Goal: Browse casually

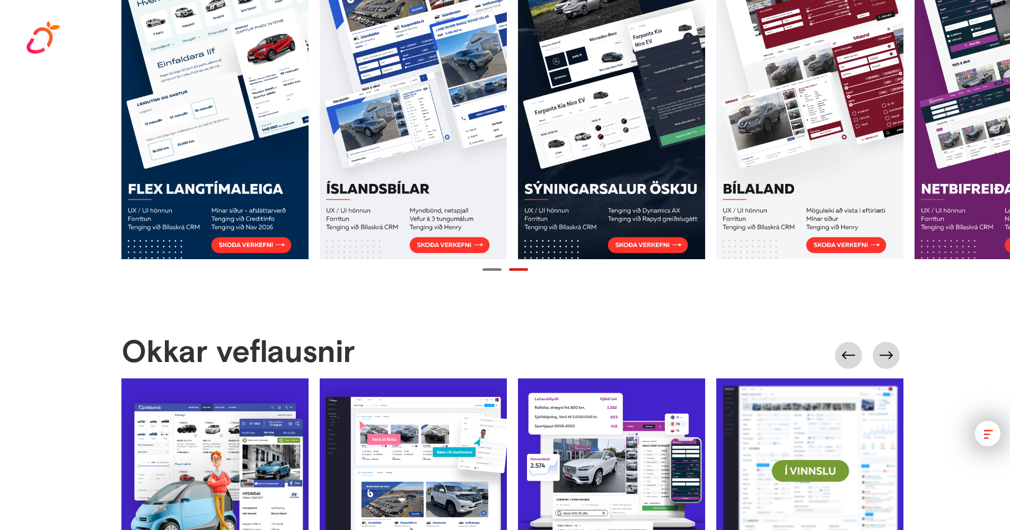
scroll to position [1134, 0]
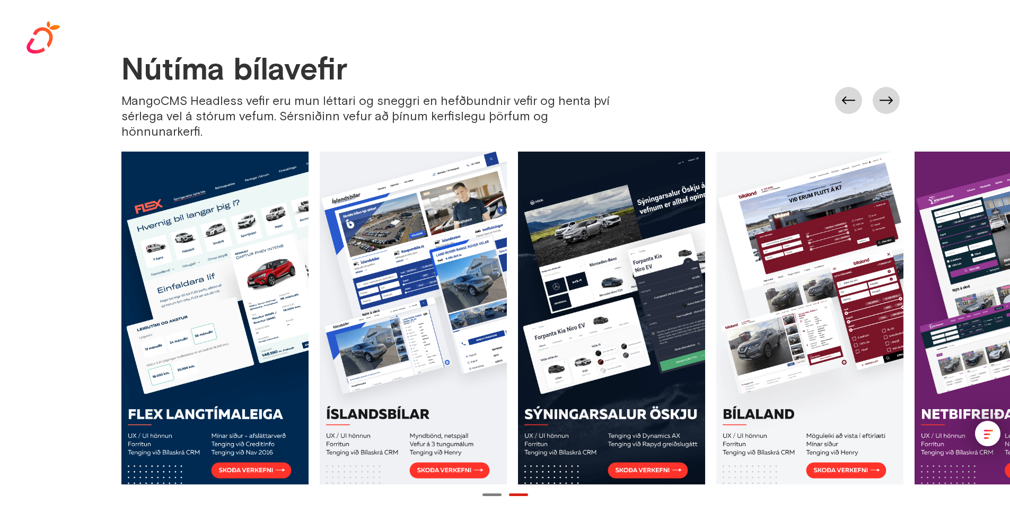
click at [904, 82] on div "Nútíma bílavefir MangoCMS Headless vefir eru mun léttari og sneggri en hefðbund…" at bounding box center [515, 101] width 789 height 97
click at [896, 87] on link at bounding box center [886, 100] width 27 height 27
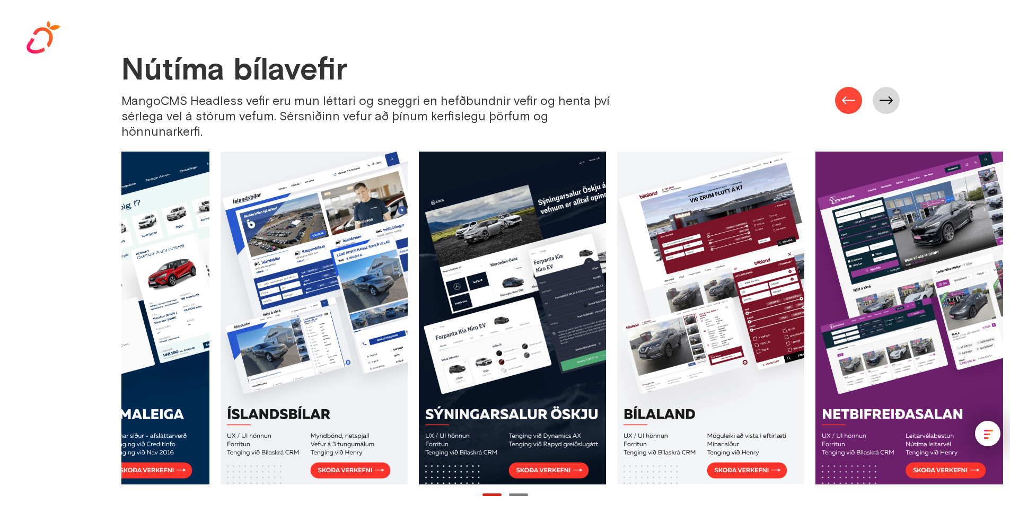
click at [851, 96] on link at bounding box center [848, 100] width 27 height 27
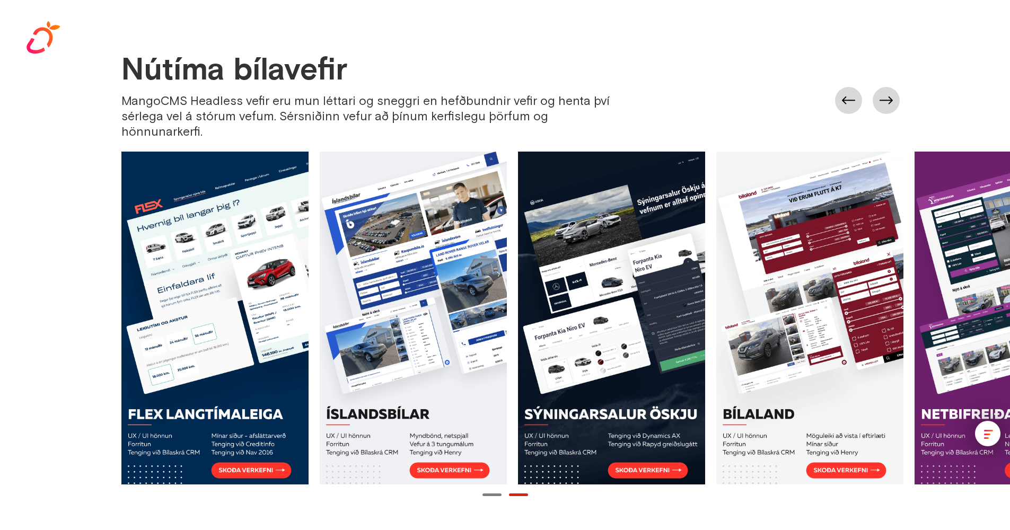
click at [272, 271] on link at bounding box center [214, 318] width 187 height 333
drag, startPoint x: 186, startPoint y: 98, endPoint x: 125, endPoint y: 99, distance: 61.0
click at [125, 99] on div "MangoCMS Headless vefir eru mun léttari og sneggri en hefðbundnir vefir og hent…" at bounding box center [374, 116] width 506 height 46
click at [131, 98] on div "MangoCMS Headless vefir eru mun léttari og sneggri en hefðbundnir vefir og hent…" at bounding box center [374, 116] width 506 height 46
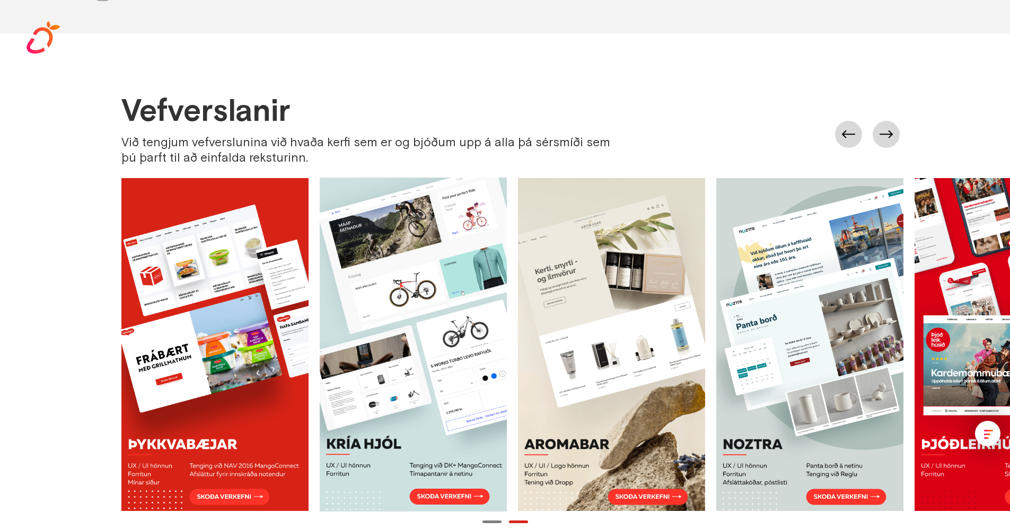
scroll to position [600, 0]
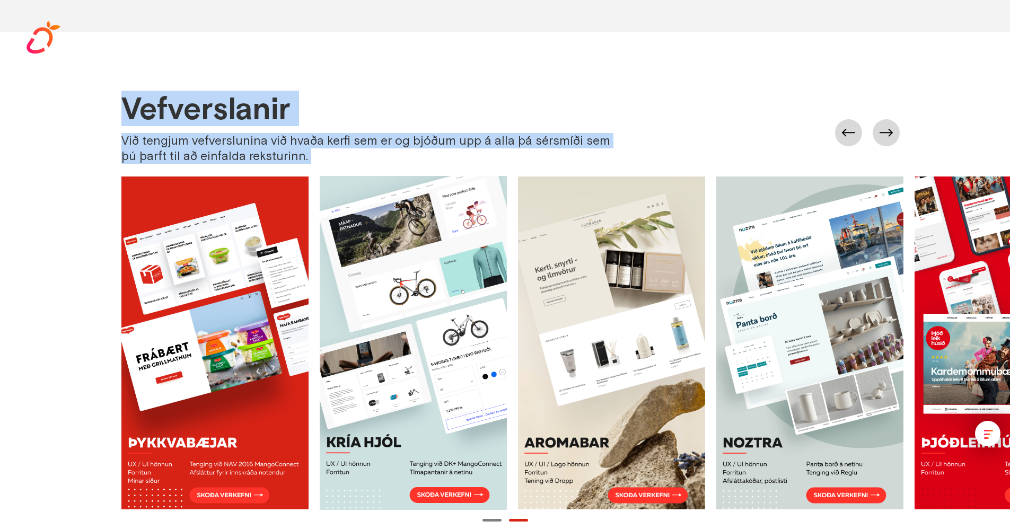
drag, startPoint x: 122, startPoint y: 108, endPoint x: 332, endPoint y: 173, distance: 220.0
click at [331, 175] on div "Vefverslanir Við tengjum vefverslunina við hvaða kerfi sem er og bjóðum upp á a…" at bounding box center [505, 308] width 1010 height 433
click at [332, 172] on div "Vefverslanir Við tengjum vefverslunina við hvaða kerfi sem er og bjóðum upp á a…" at bounding box center [515, 132] width 789 height 81
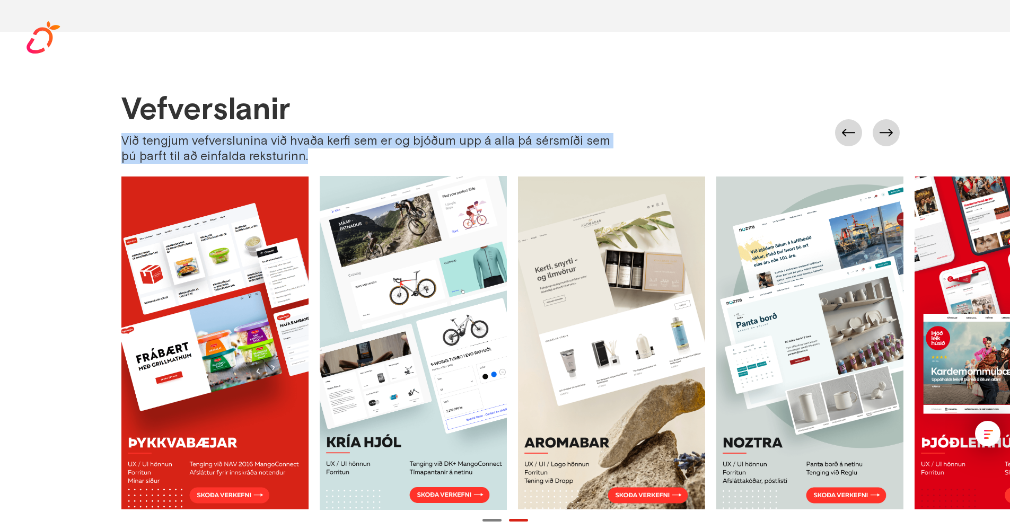
drag, startPoint x: 286, startPoint y: 158, endPoint x: 109, endPoint y: 116, distance: 181.5
click at [108, 121] on div "Vefverslanir Við tengjum vefverslunina við hvaða kerfi sem er og bjóðum upp á a…" at bounding box center [505, 308] width 1010 height 433
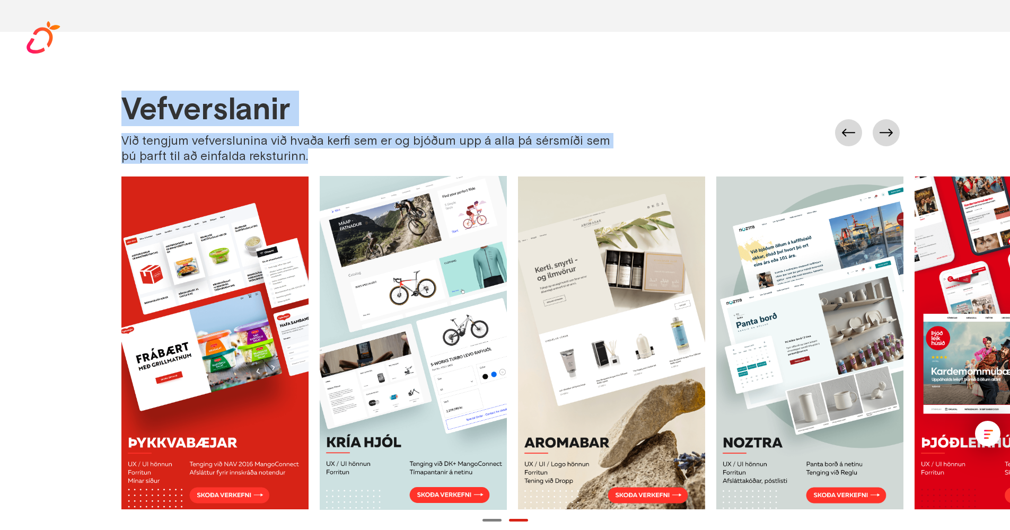
click at [113, 100] on div "Vefverslanir Við tengjum vefverslunina við hvaða kerfi sem er og bjóðum upp á a…" at bounding box center [505, 308] width 1010 height 433
drag, startPoint x: 275, startPoint y: 159, endPoint x: 330, endPoint y: 163, distance: 55.4
click at [330, 164] on div "Vefverslanir Við tengjum vefverslunina við hvaða kerfi sem er og bjóðum upp á a…" at bounding box center [505, 308] width 1010 height 433
click at [330, 162] on div "Við tengjum vefverslunina við hvaða kerfi sem er og bjóðum upp á alla þá sérsmí…" at bounding box center [374, 148] width 506 height 31
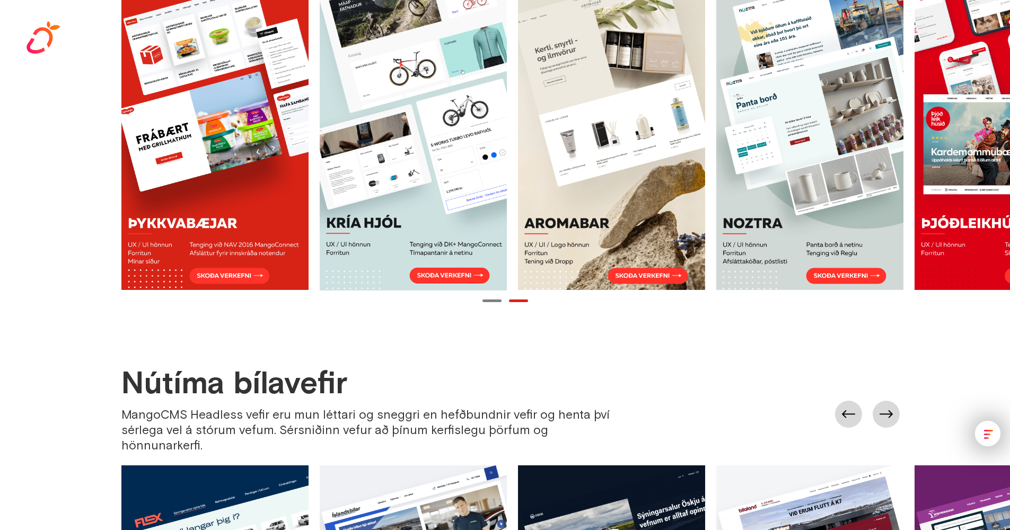
scroll to position [1066, 0]
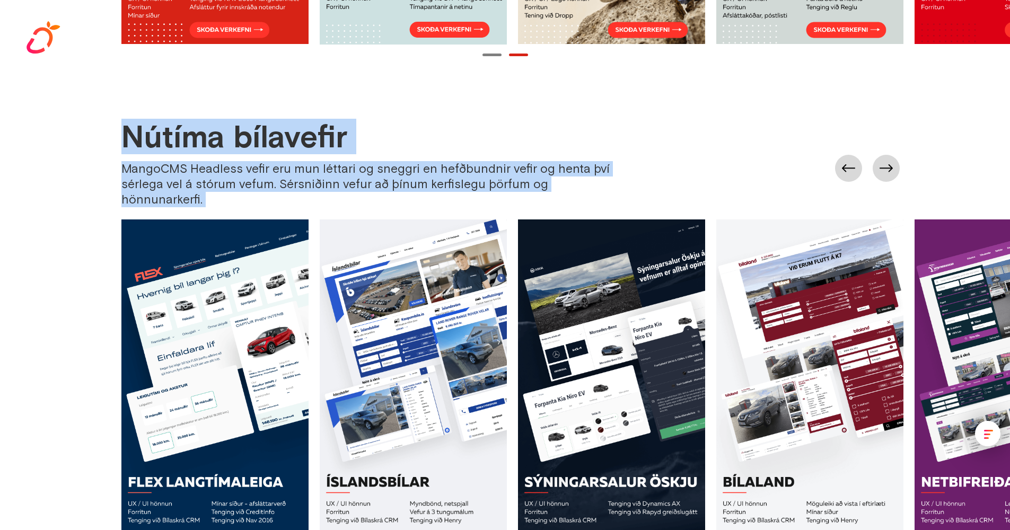
drag, startPoint x: 128, startPoint y: 141, endPoint x: 644, endPoint y: 204, distance: 519.4
click at [648, 208] on div "Nútíma bílavefir MangoCMS Headless vefir eru mun léttari og sneggri en hefðbund…" at bounding box center [505, 344] width 1010 height 448
drag, startPoint x: 644, startPoint y: 204, endPoint x: 641, endPoint y: 196, distance: 7.9
click at [644, 220] on link at bounding box center [611, 386] width 187 height 333
drag, startPoint x: 643, startPoint y: 191, endPoint x: 51, endPoint y: 115, distance: 597.4
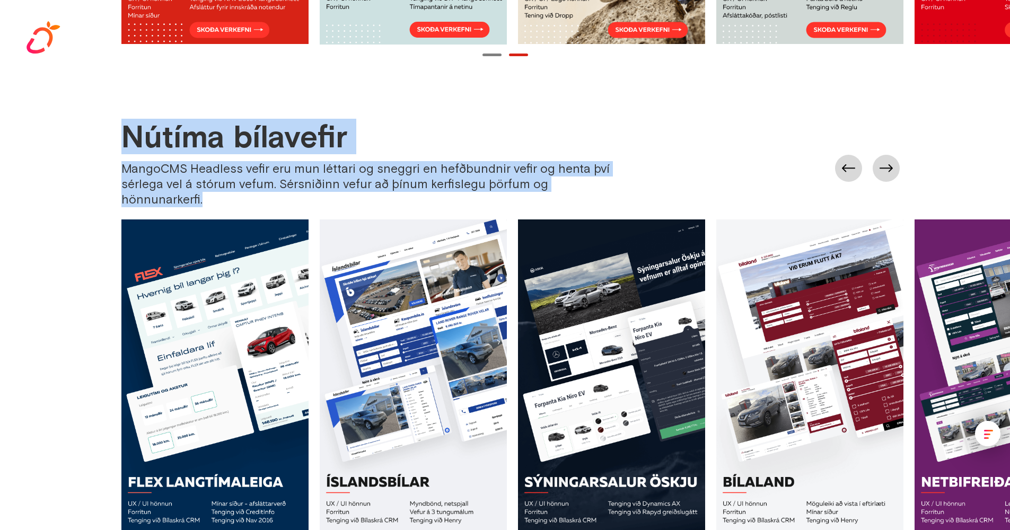
click at [48, 114] on body "Showreel Verkefni [PERSON_NAME] Samband Íslenska English Við elskum að skapa la…" at bounding box center [505, 423] width 1010 height 2979
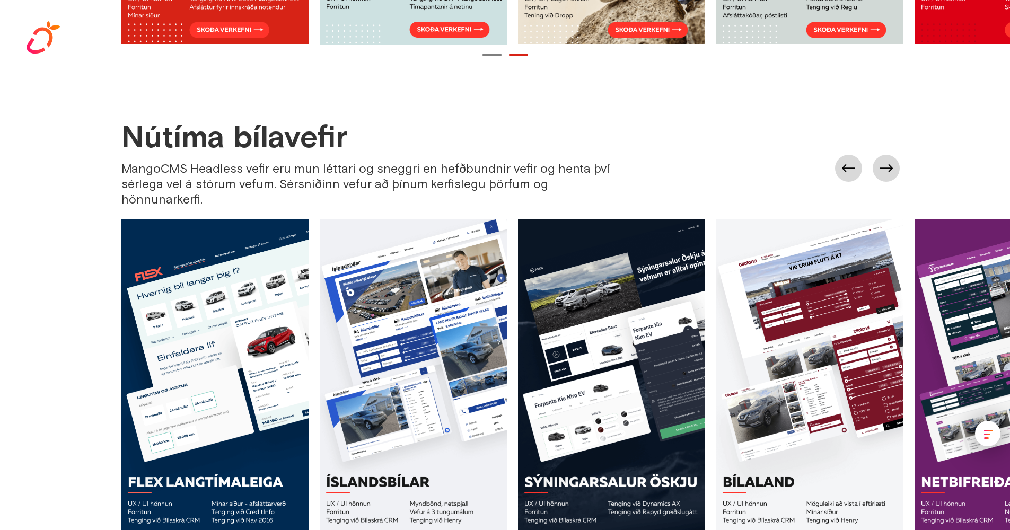
drag, startPoint x: 85, startPoint y: 120, endPoint x: 98, endPoint y: 124, distance: 13.4
click at [85, 120] on div "Nútíma bílavefir MangoCMS Headless vefir eru mun léttari og sneggri en hefðbund…" at bounding box center [505, 344] width 1010 height 448
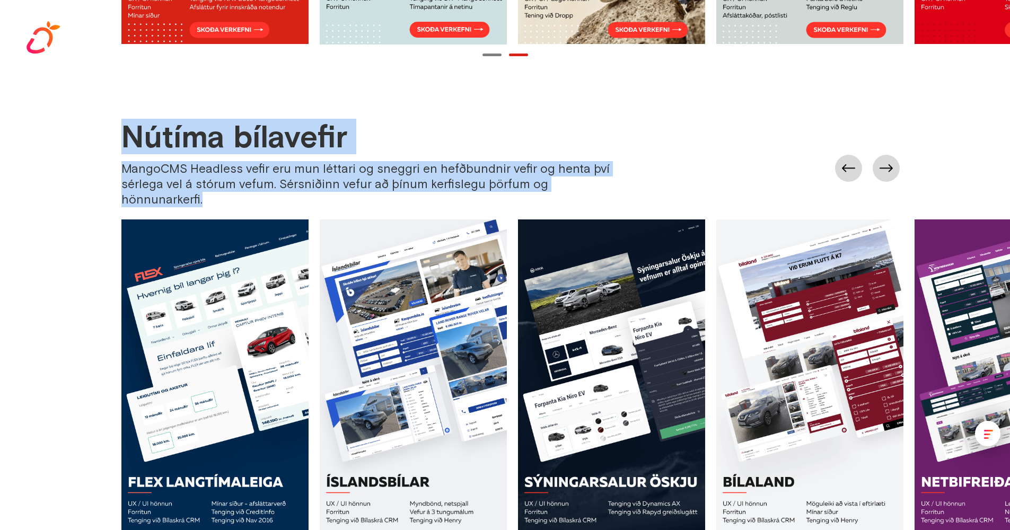
drag, startPoint x: 98, startPoint y: 124, endPoint x: 735, endPoint y: 185, distance: 640.0
click at [735, 185] on div "Nútíma bílavefir MangoCMS Headless vefir eru mun léttari og sneggri en hefðbund…" at bounding box center [505, 344] width 1010 height 448
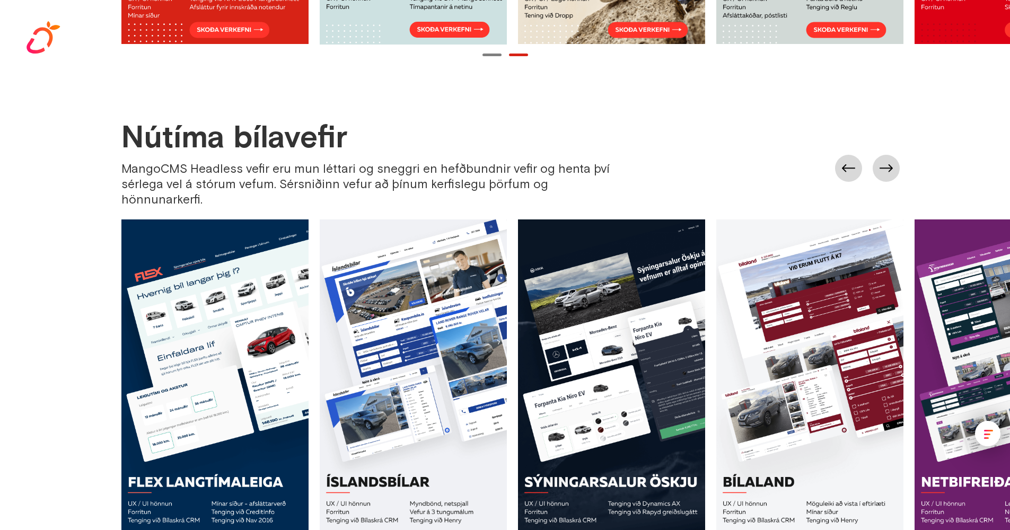
click at [727, 184] on div "Nútíma bílavefir MangoCMS Headless vefir eru mun léttari og sneggri en hefðbund…" at bounding box center [515, 168] width 789 height 97
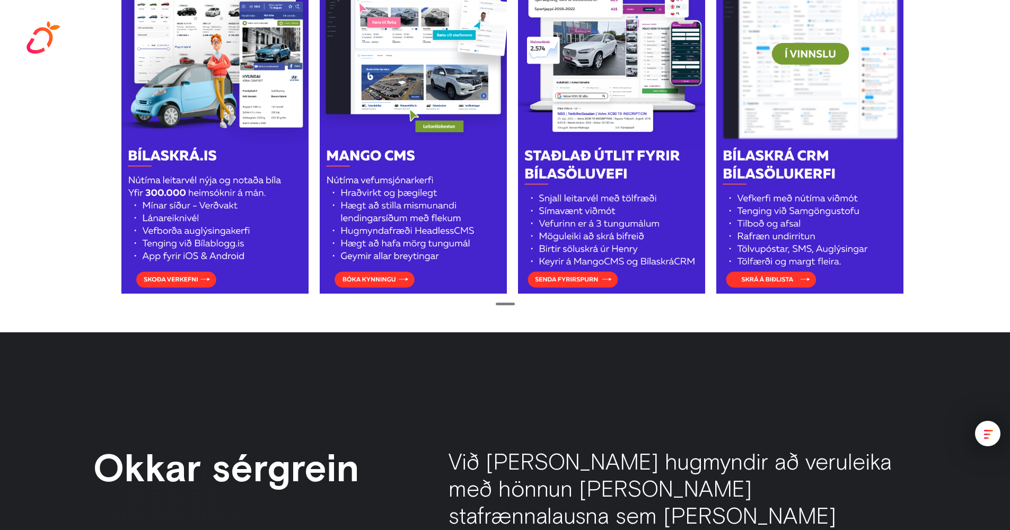
scroll to position [2176, 0]
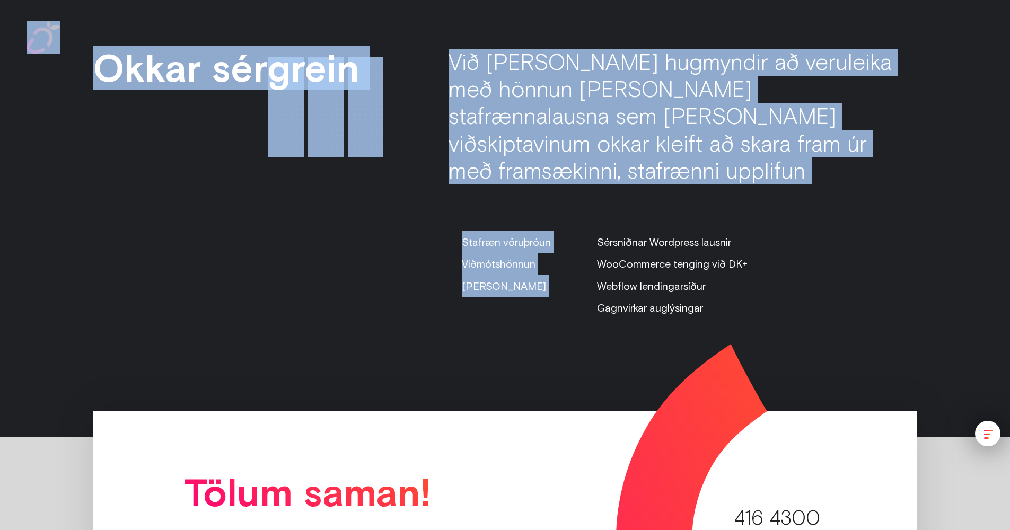
drag, startPoint x: 453, startPoint y: 40, endPoint x: 760, endPoint y: 173, distance: 334.3
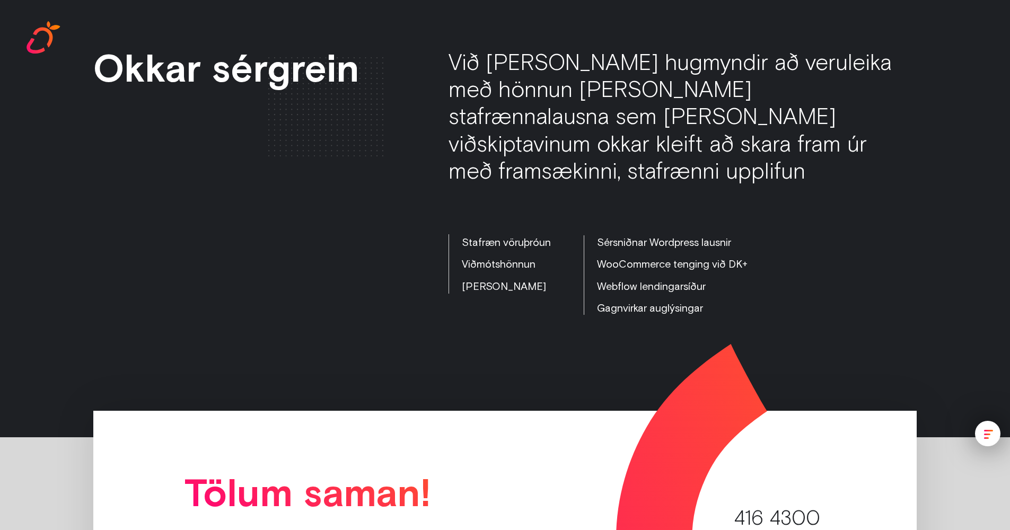
click at [792, 170] on div "Við [PERSON_NAME] hugmyndir að veruleika með hönnun [PERSON_NAME] stafrænnalaus…" at bounding box center [683, 184] width 468 height 271
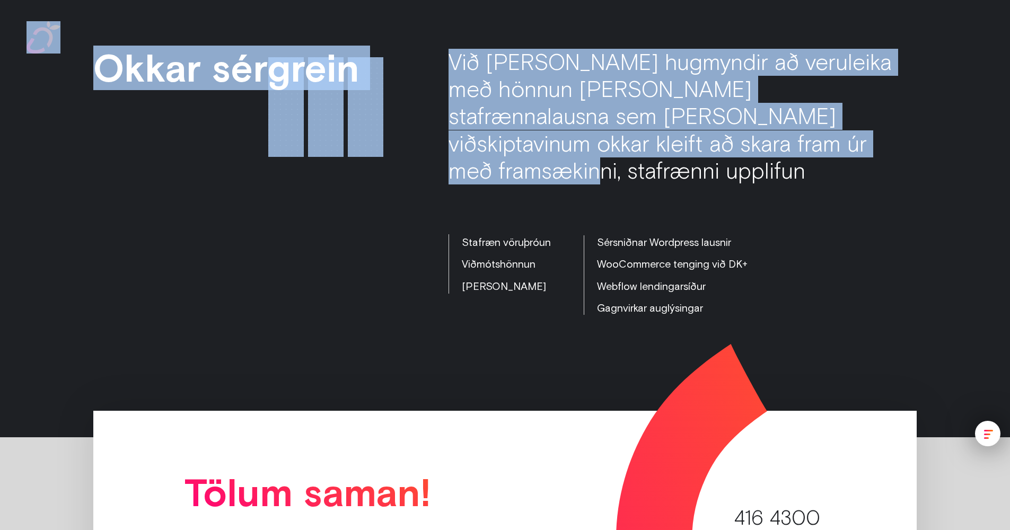
drag, startPoint x: 842, startPoint y: 139, endPoint x: 413, endPoint y: 61, distance: 436.7
click at [408, 61] on div "Okkar sérgrein Við [PERSON_NAME] hugmyndir að veruleika með hönnun [PERSON_NAME…" at bounding box center [505, 184] width 824 height 271
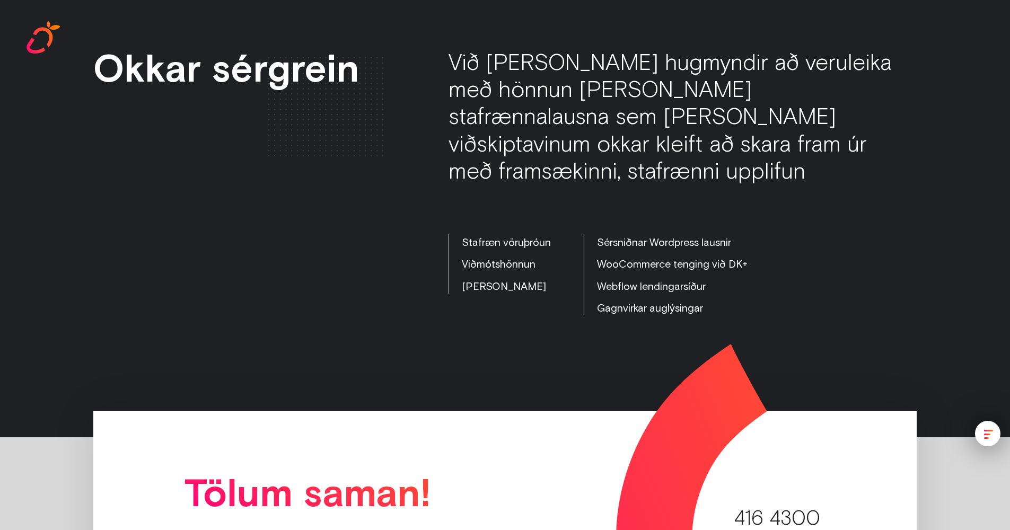
click at [416, 59] on h2 "Okkar sérgrein" at bounding box center [268, 68] width 351 height 38
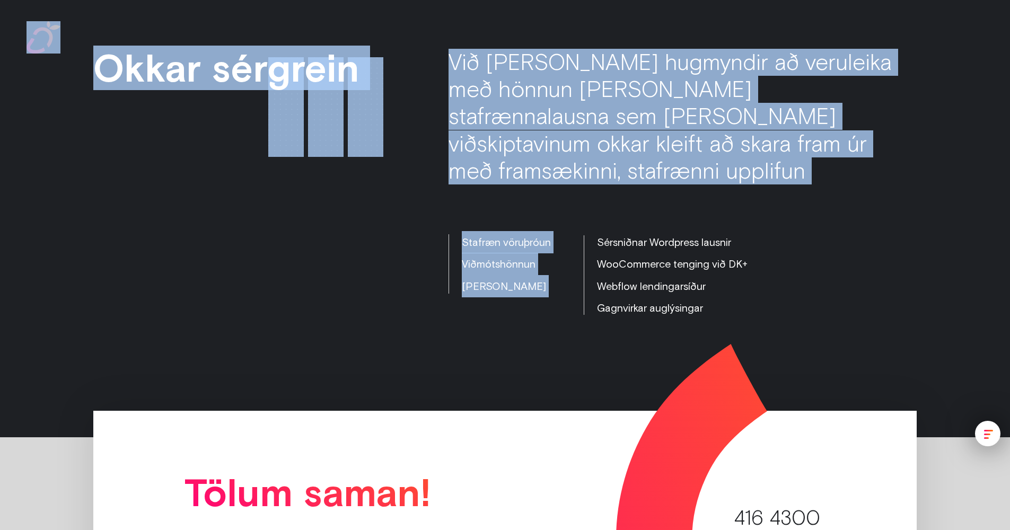
drag, startPoint x: 434, startPoint y: 42, endPoint x: 945, endPoint y: 181, distance: 529.9
click at [936, 174] on div "Okkar sérgrein Við [PERSON_NAME] hugmyndir að veruleika með hönnun [PERSON_NAME…" at bounding box center [505, 185] width 1010 height 505
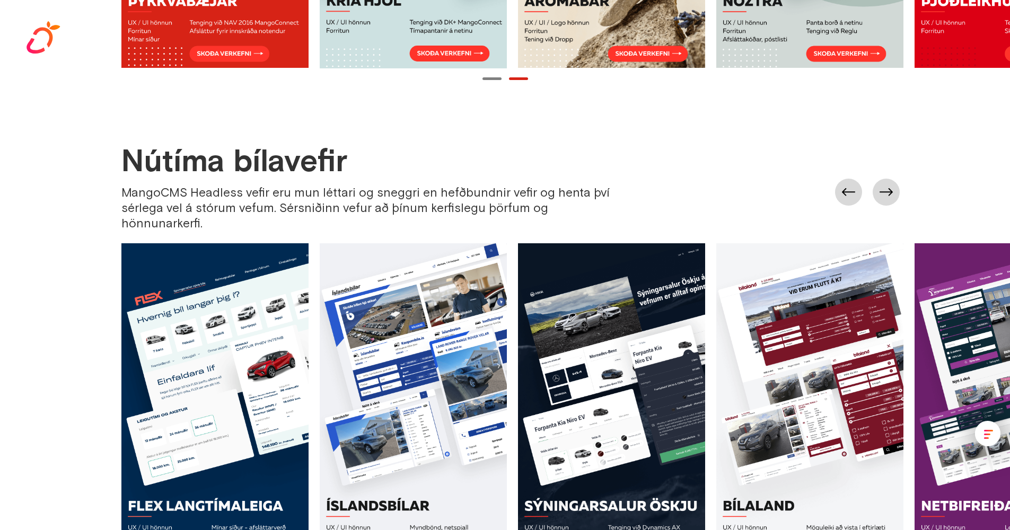
scroll to position [739, 0]
